Goal: Task Accomplishment & Management: Complete application form

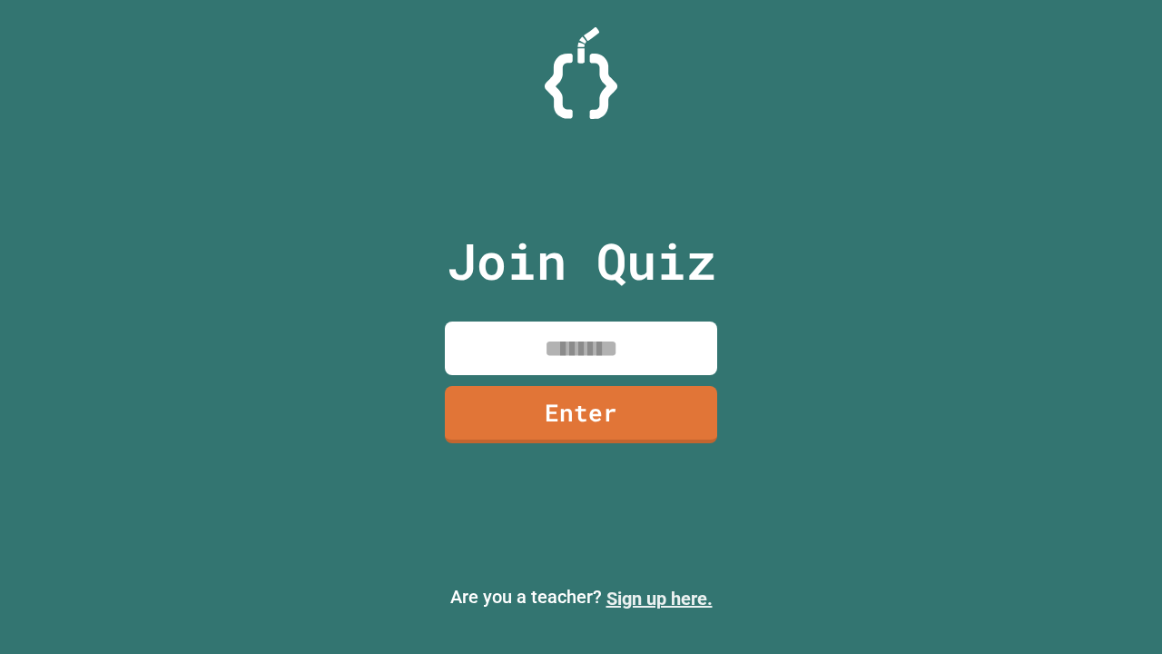
click at [659, 598] on link "Sign up here." at bounding box center [659, 598] width 106 height 22
